Goal: Task Accomplishment & Management: Use online tool/utility

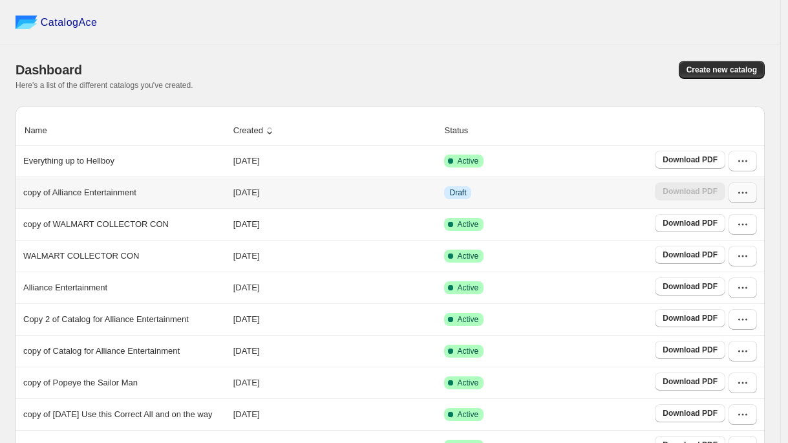
click at [745, 199] on icon "button" at bounding box center [742, 192] width 13 height 13
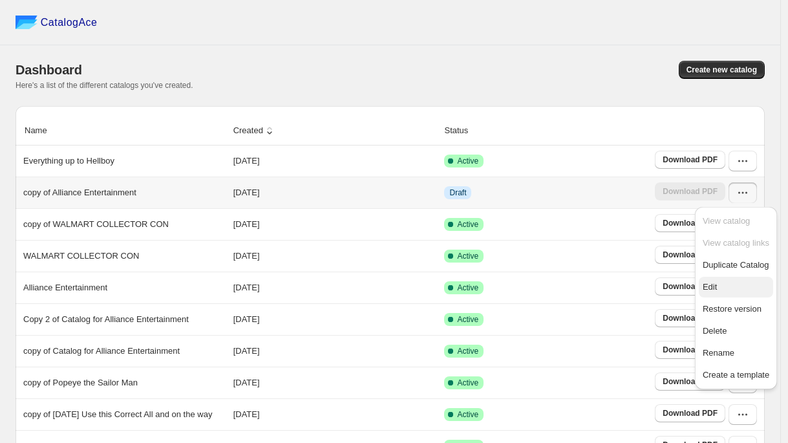
click at [723, 284] on span "Edit" at bounding box center [736, 287] width 67 height 13
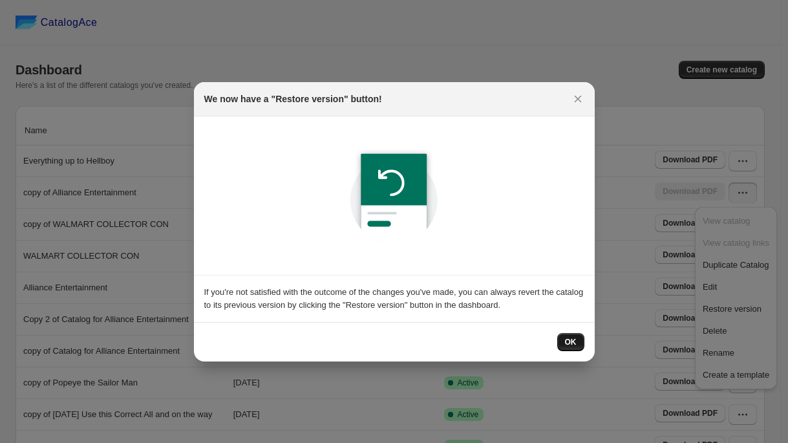
click at [572, 338] on span "OK" at bounding box center [571, 342] width 12 height 10
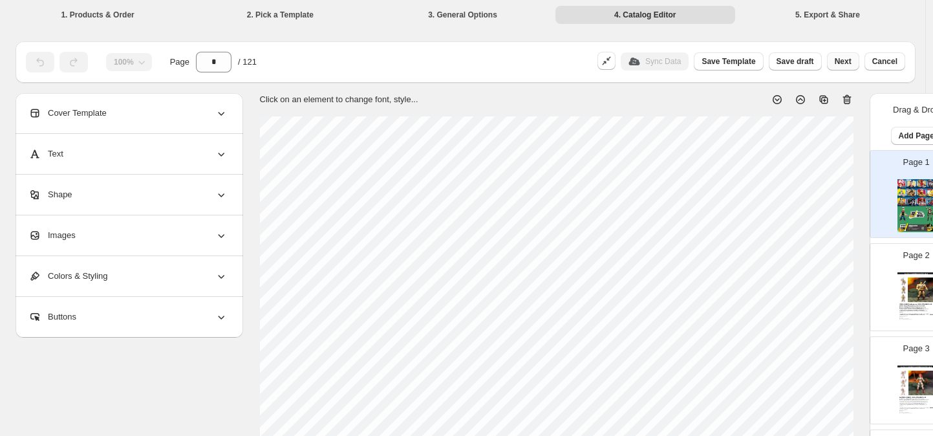
click at [795, 63] on span "Next" at bounding box center [843, 61] width 17 height 10
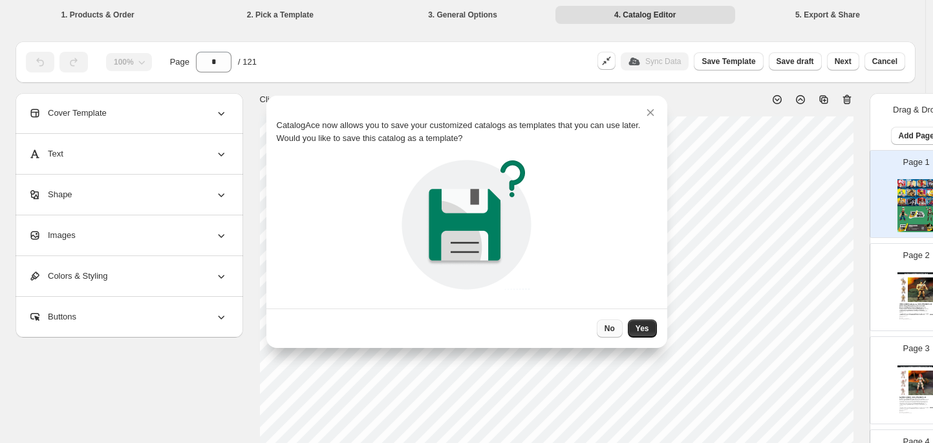
click at [603, 327] on button "No" at bounding box center [610, 328] width 26 height 18
